Goal: Transaction & Acquisition: Purchase product/service

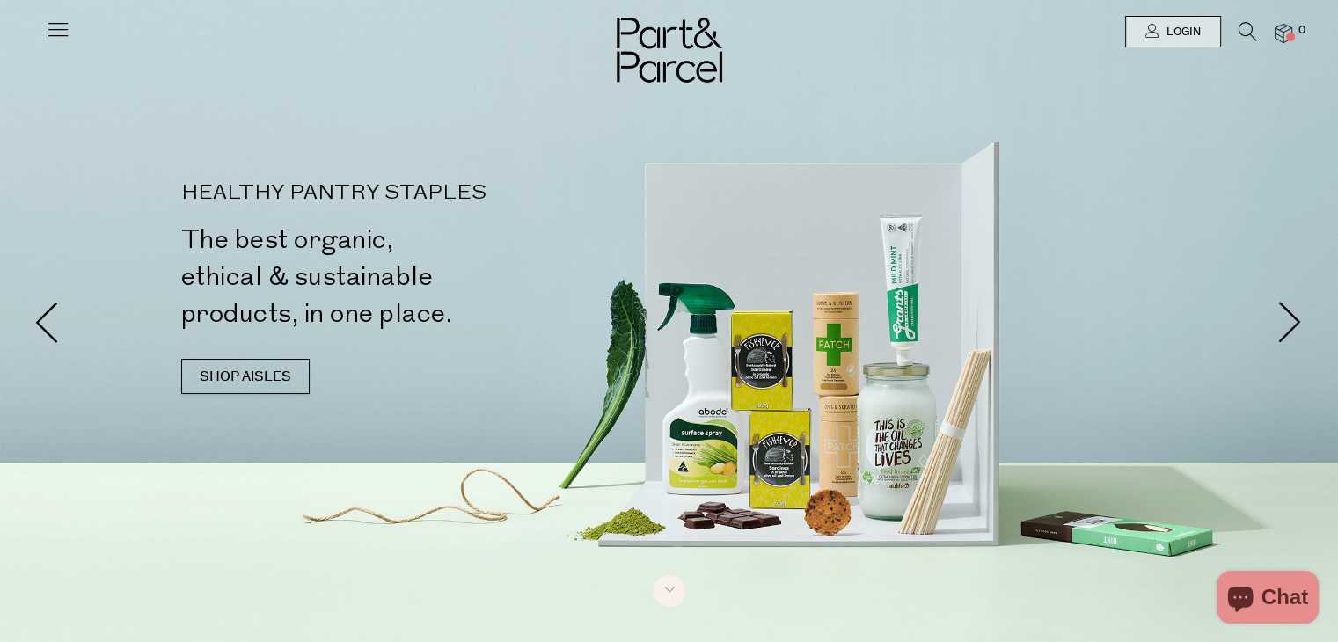
click at [57, 27] on icon at bounding box center [58, 29] width 25 height 25
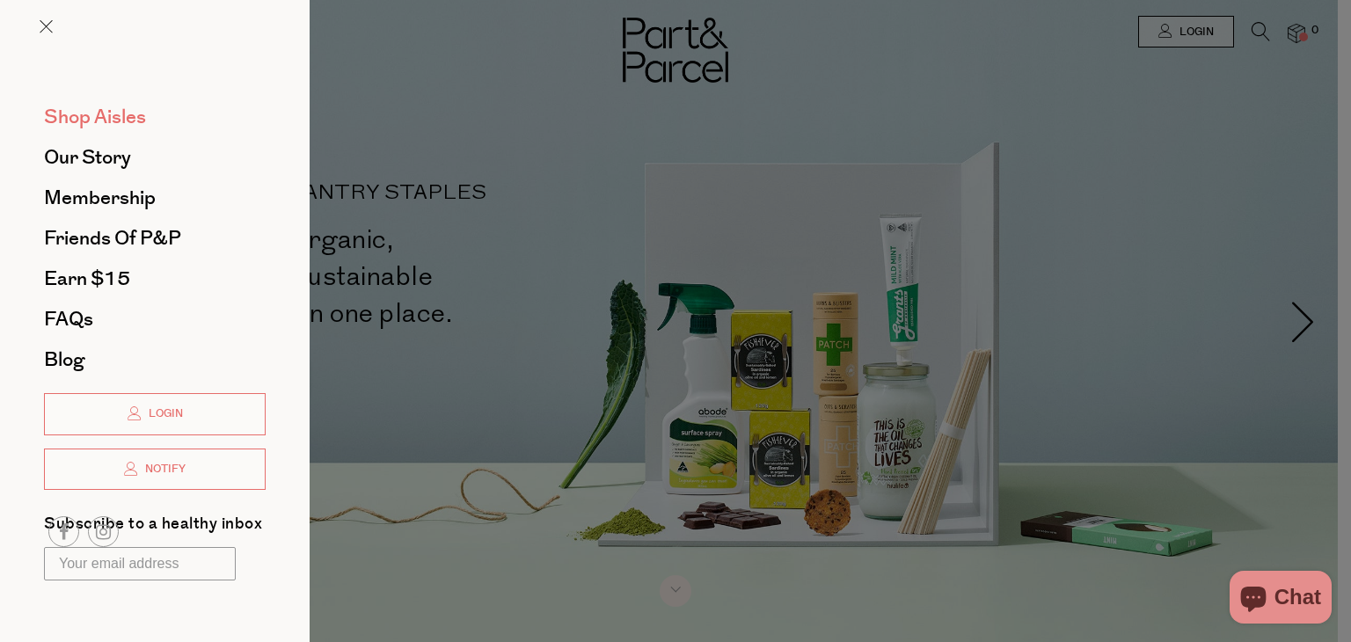
click at [127, 113] on span "Shop Aisles" at bounding box center [95, 117] width 102 height 28
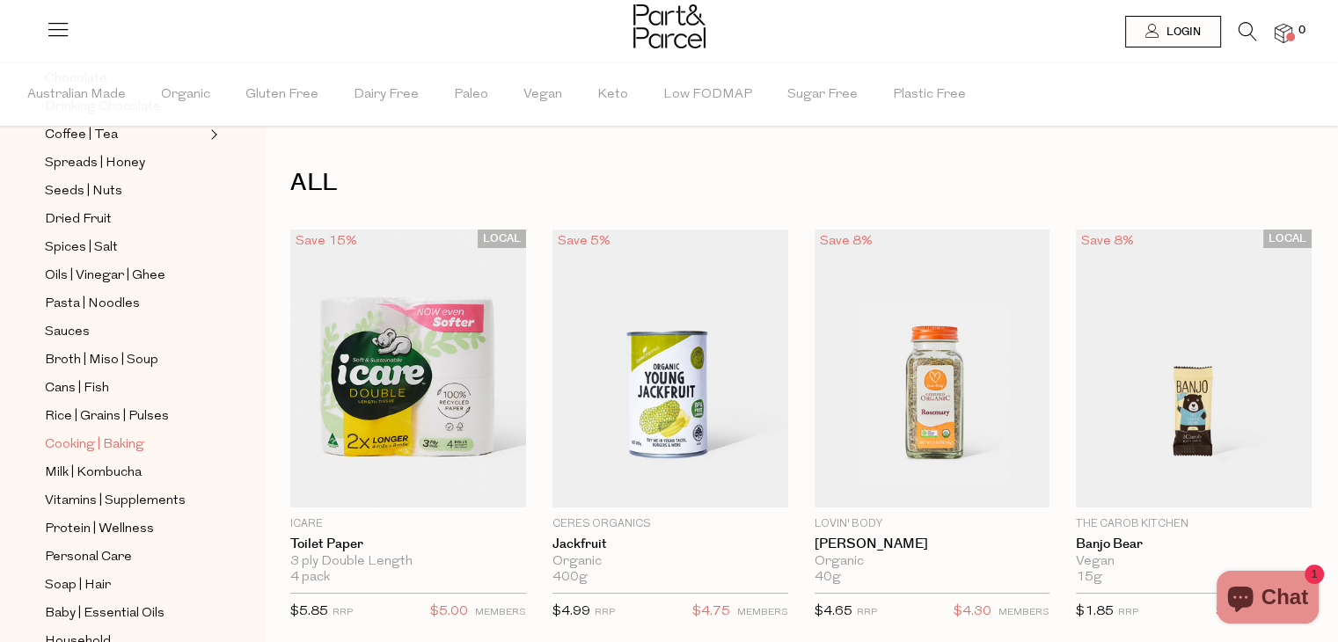
scroll to position [586, 0]
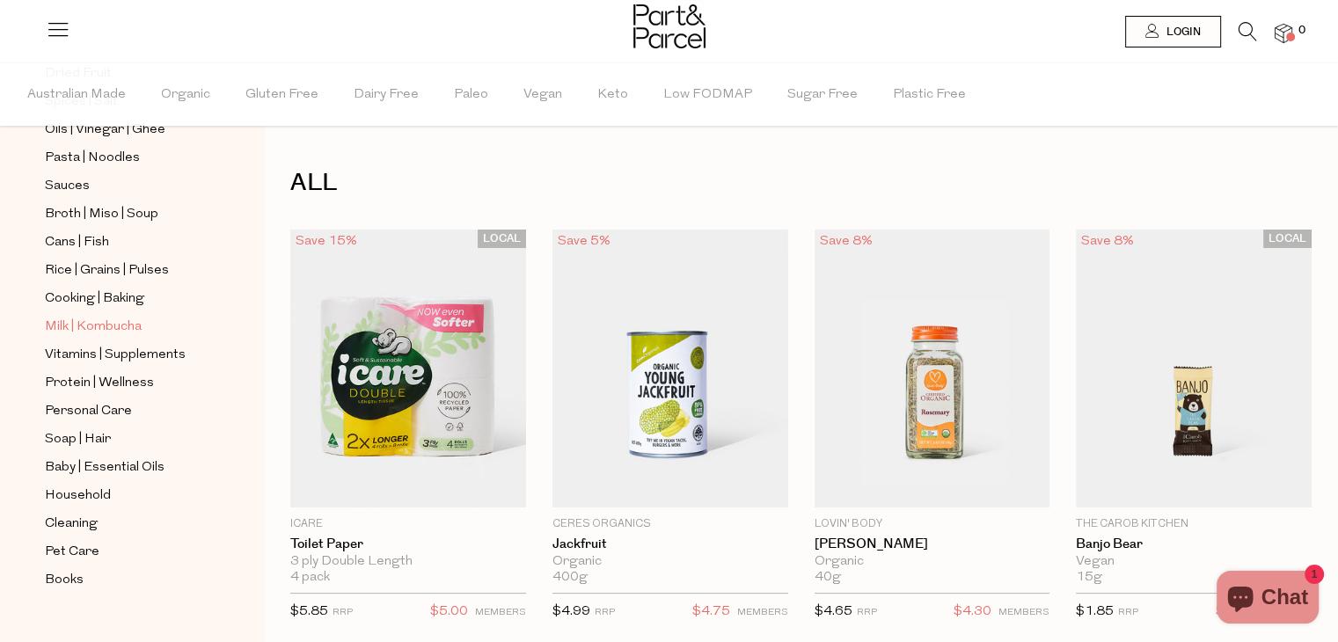
click at [111, 321] on span "Milk | Kombucha" at bounding box center [93, 327] width 97 height 21
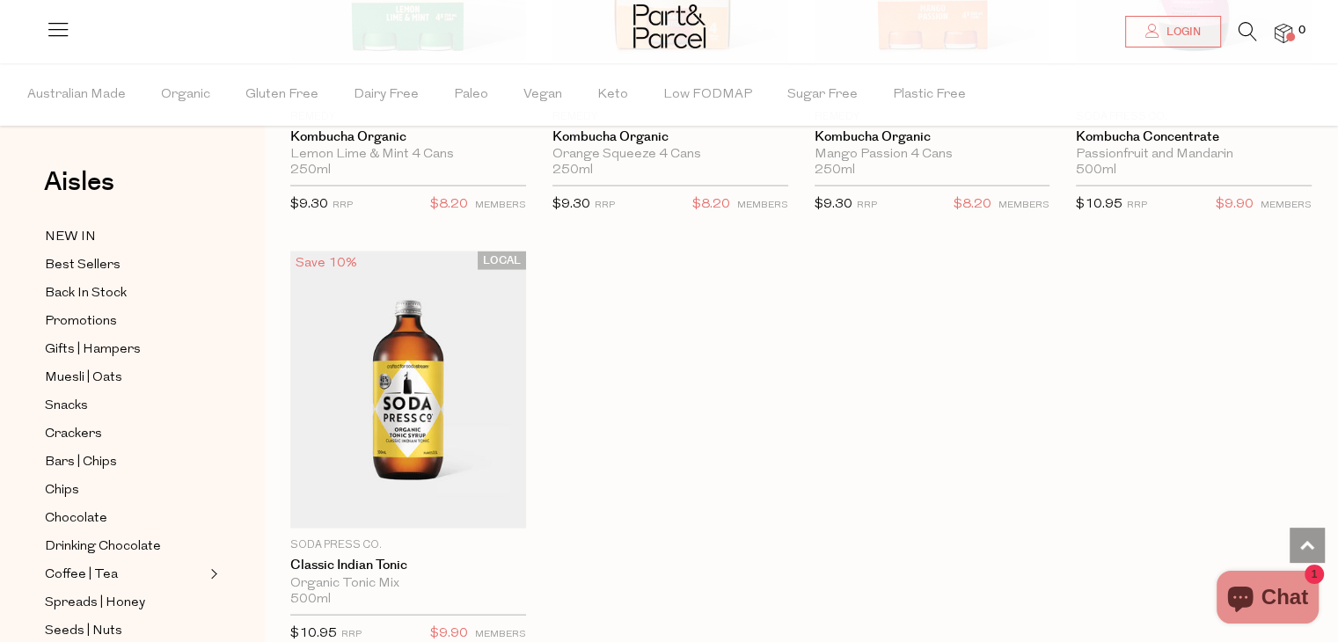
scroll to position [3519, 0]
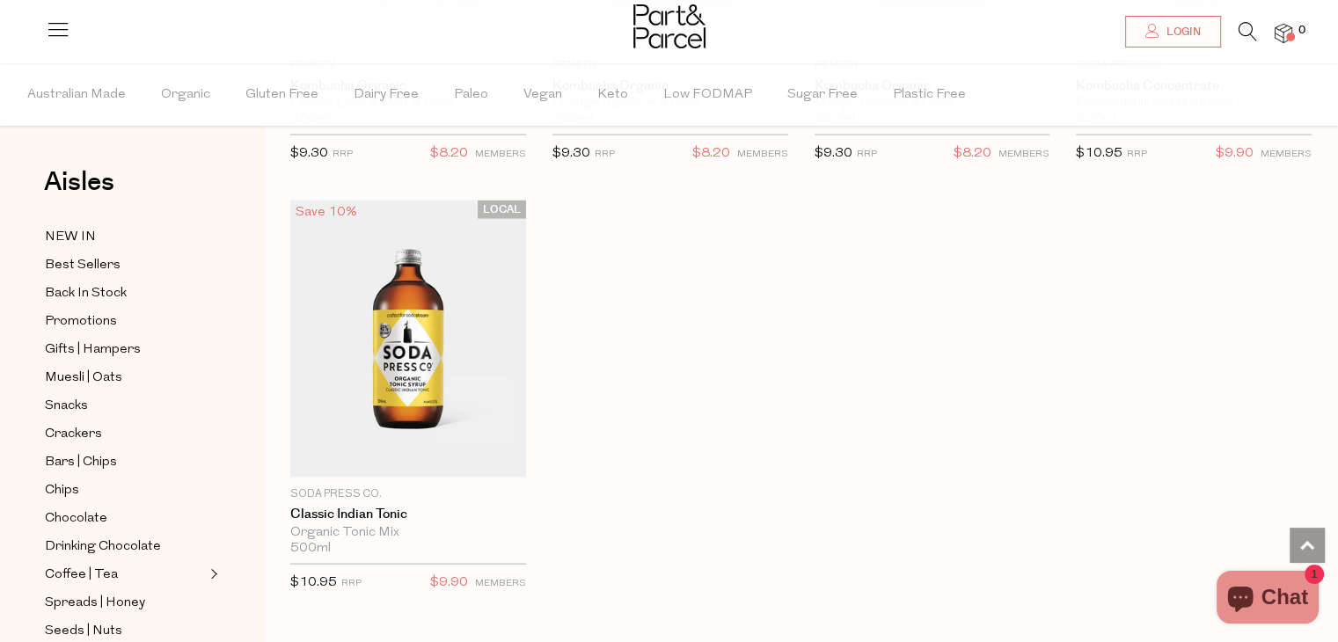
click at [1239, 29] on icon at bounding box center [1248, 31] width 18 height 19
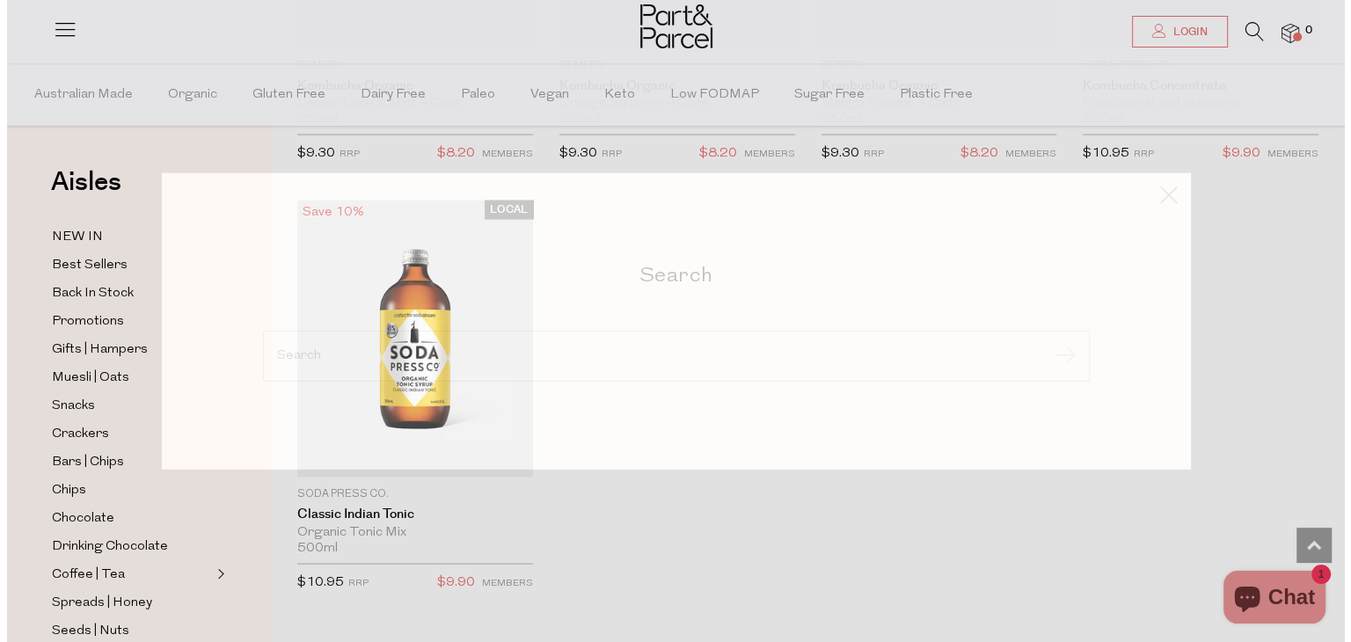
scroll to position [3547, 0]
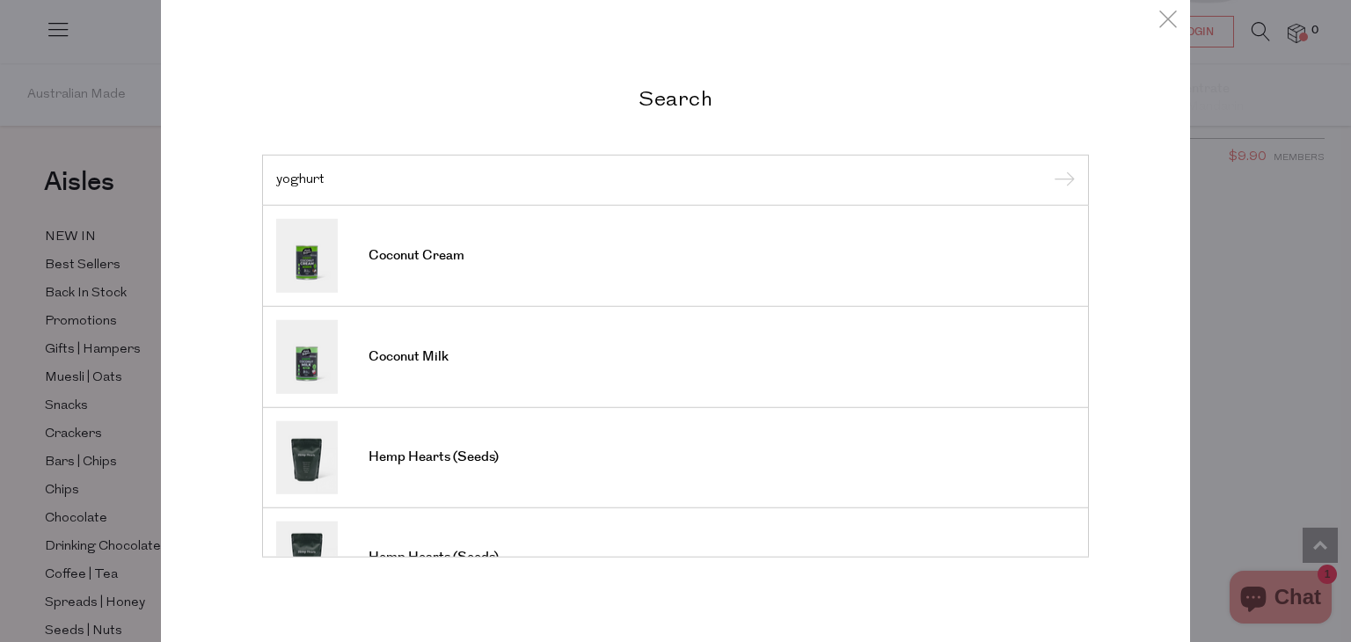
type input "yoghurt"
click at [1049, 168] on input "submit" at bounding box center [1062, 181] width 26 height 26
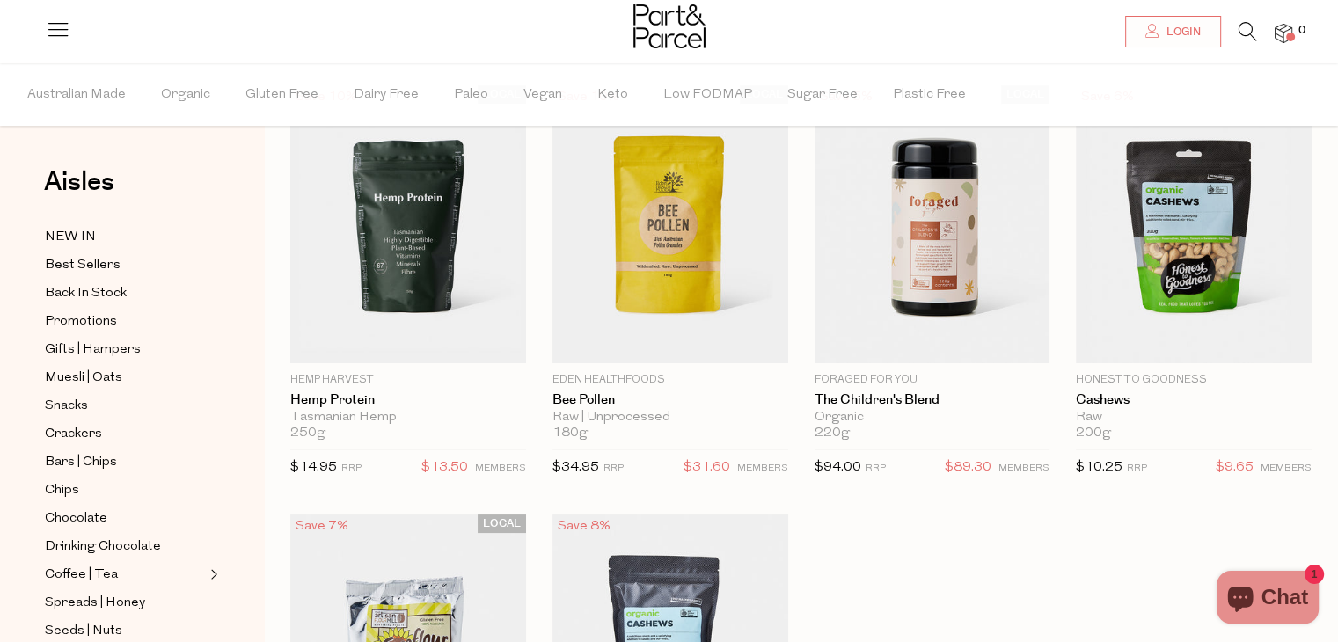
scroll to position [293, 0]
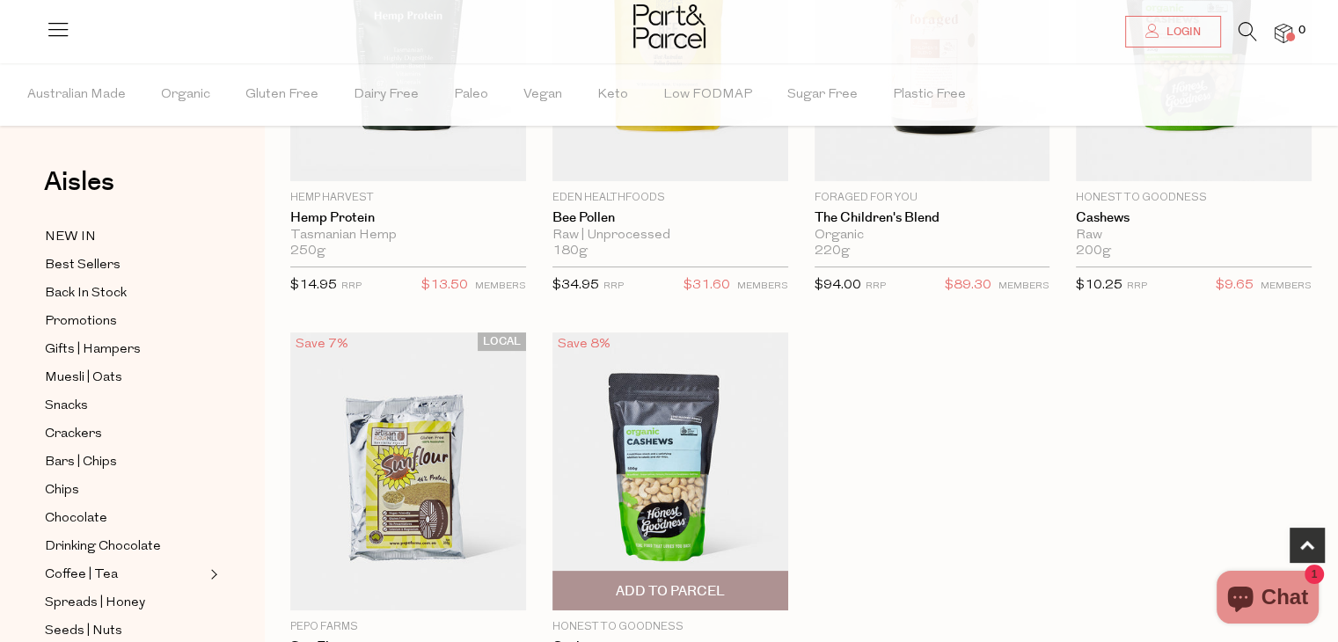
click at [688, 467] on img at bounding box center [670, 472] width 236 height 278
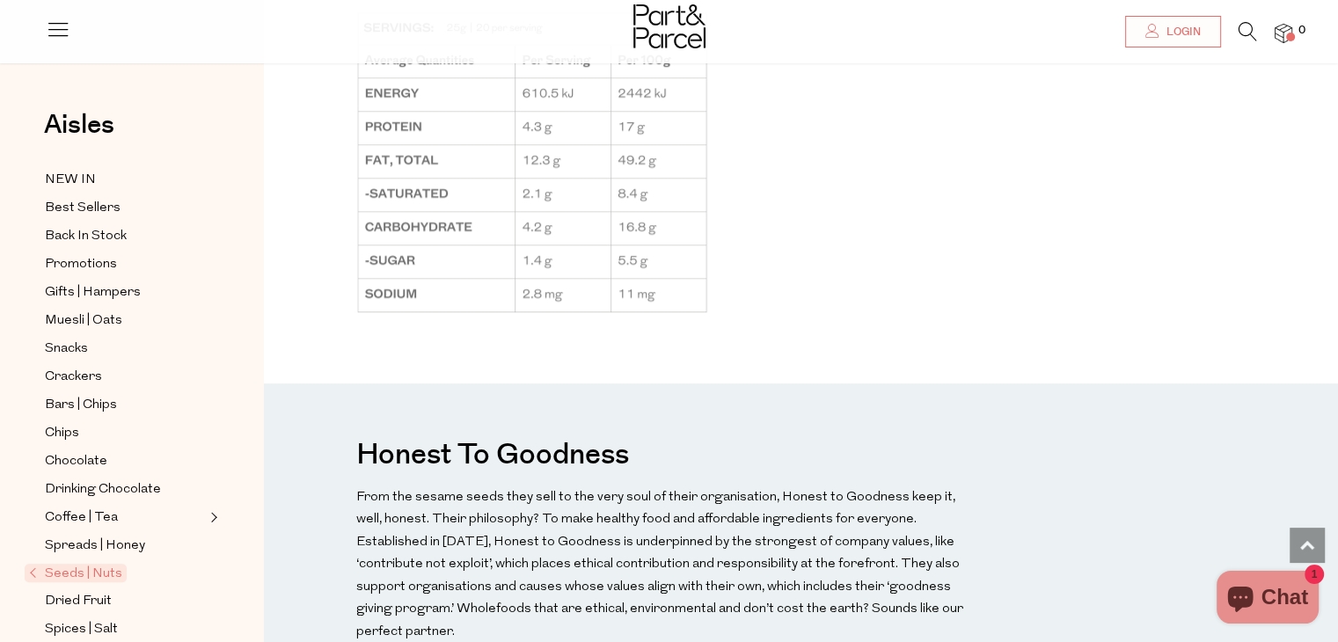
scroll to position [1612, 0]
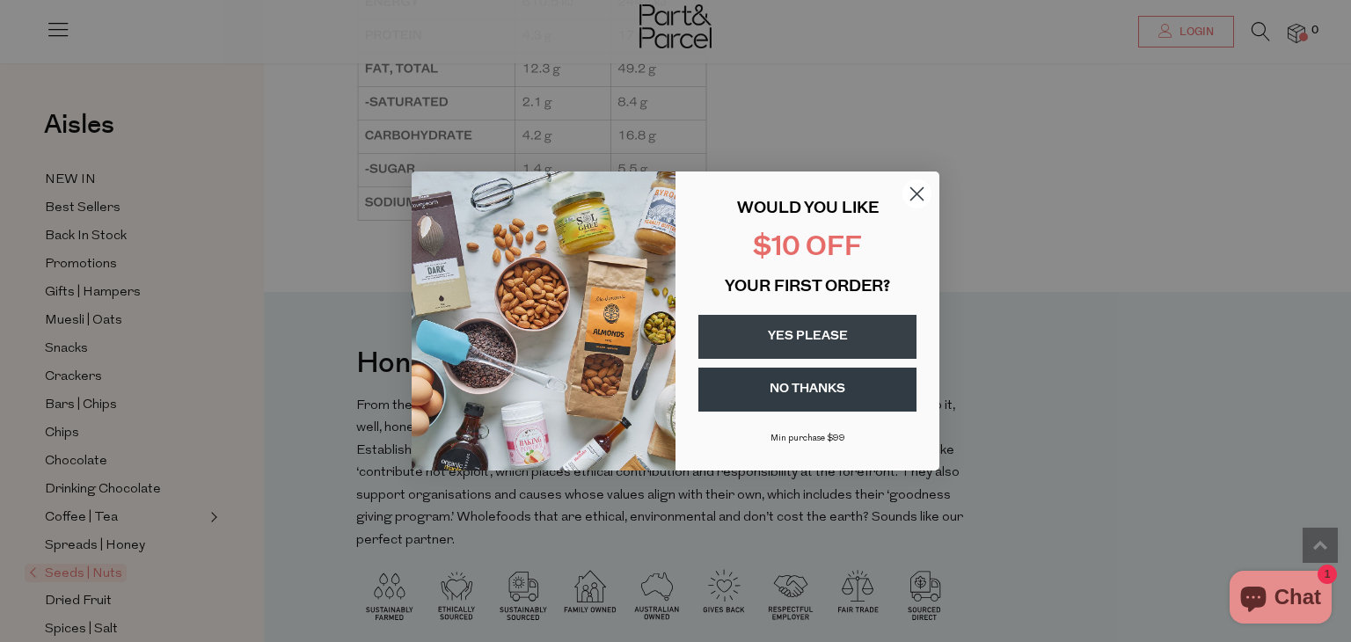
click at [920, 198] on icon "Close dialog" at bounding box center [917, 194] width 12 height 12
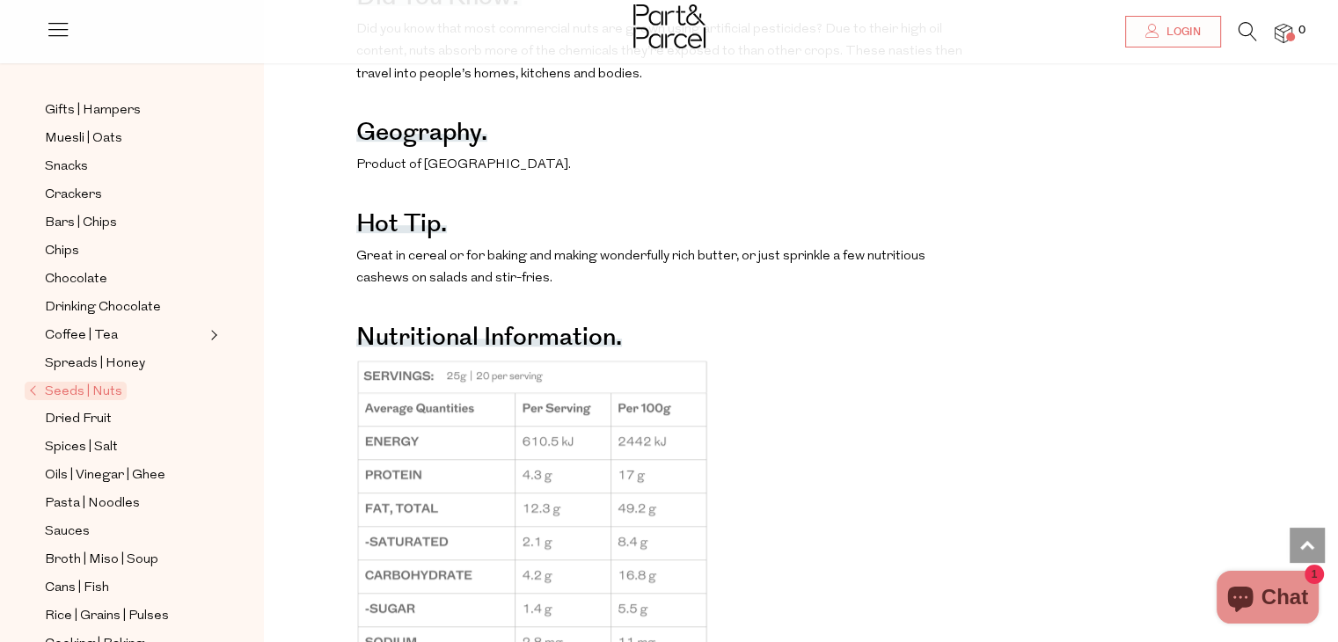
scroll to position [500, 0]
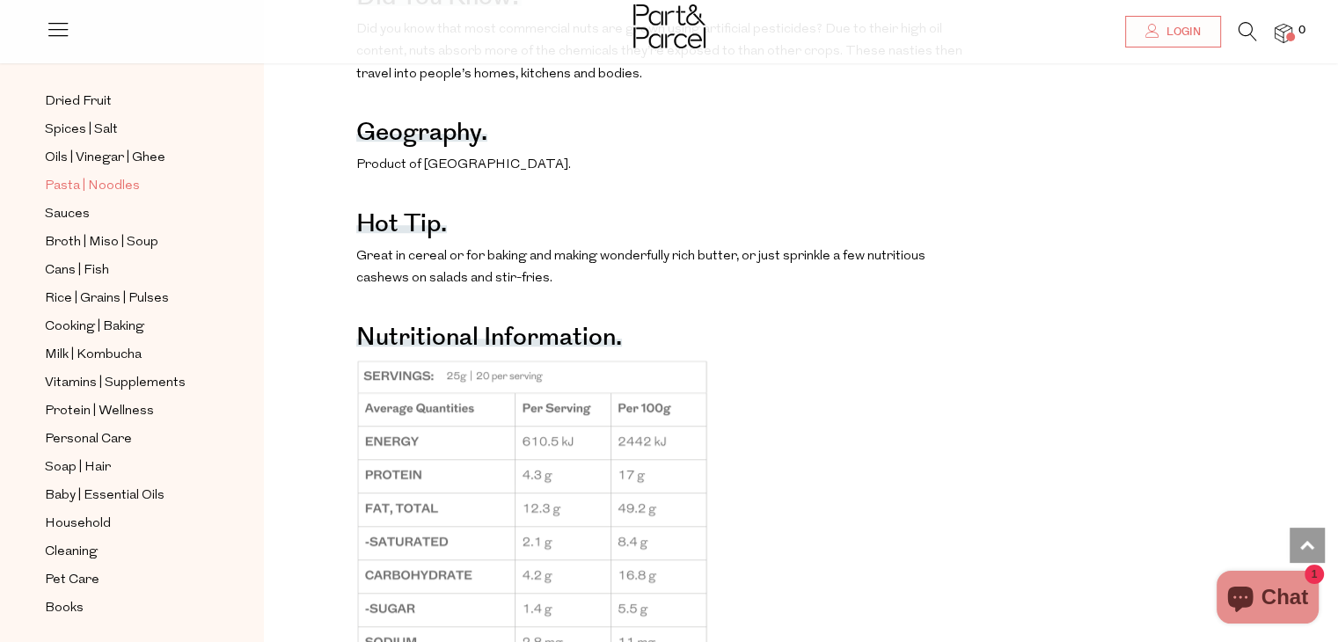
click at [71, 180] on span "Pasta | Noodles" at bounding box center [92, 186] width 95 height 21
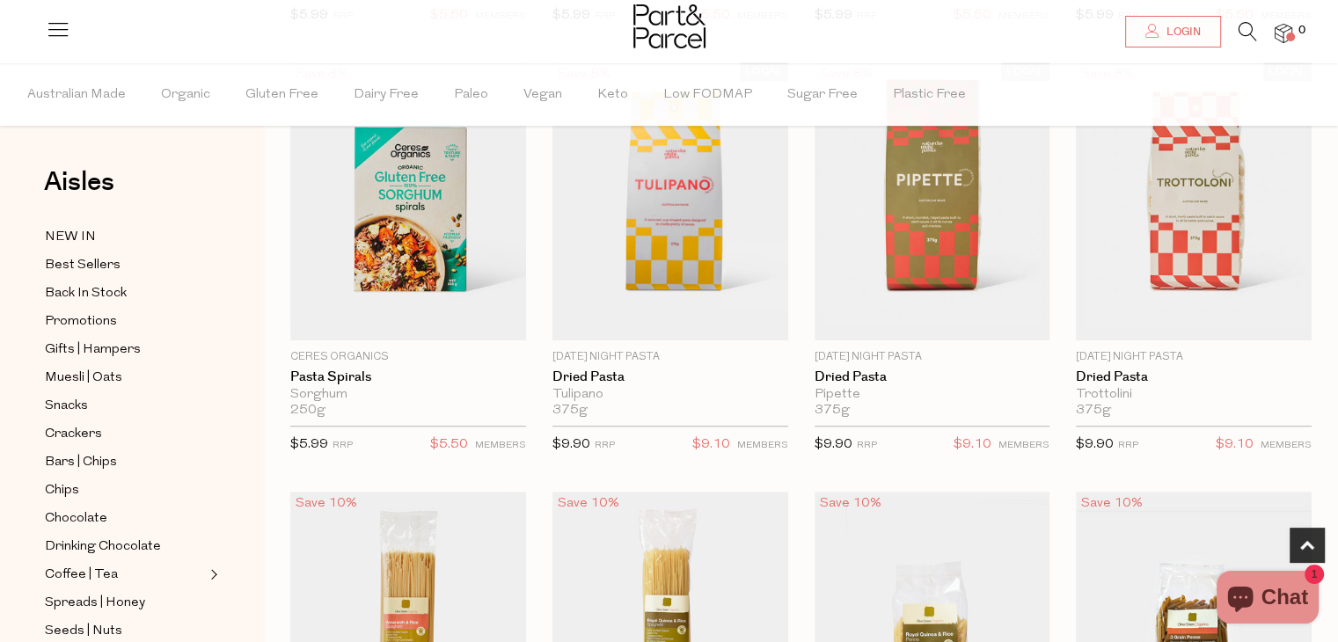
scroll to position [880, 0]
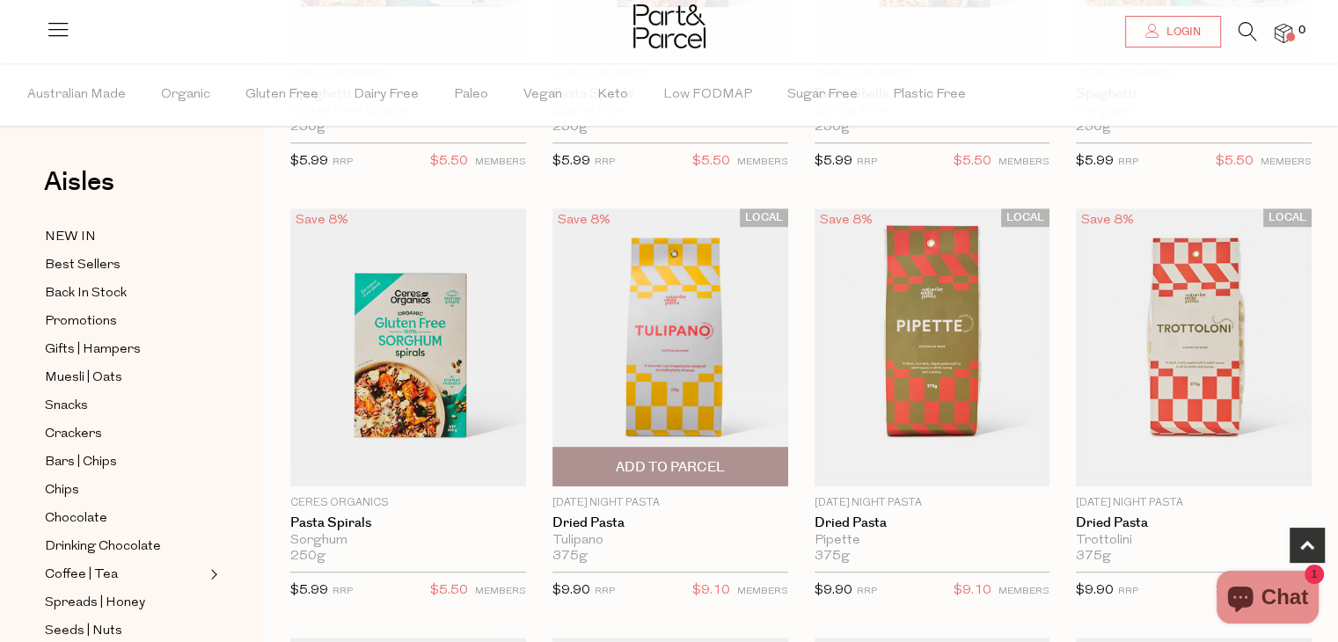
click at [688, 379] on img at bounding box center [670, 347] width 236 height 278
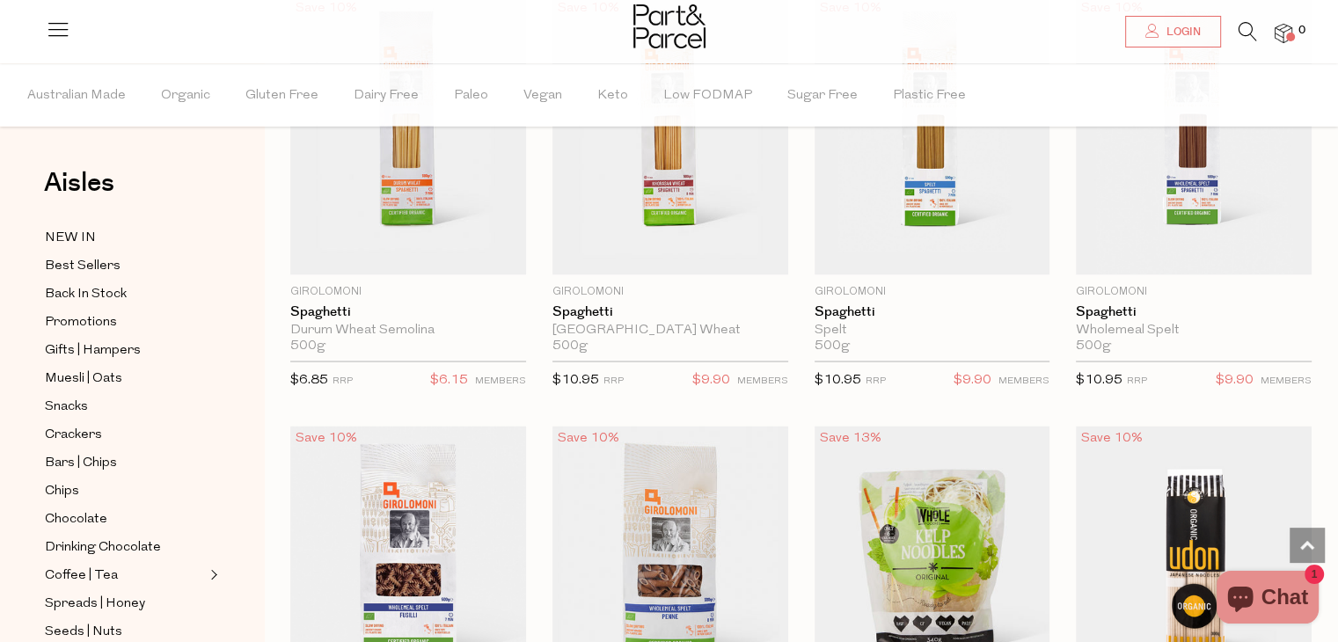
scroll to position [3220, 0]
